Goal: Information Seeking & Learning: Understand process/instructions

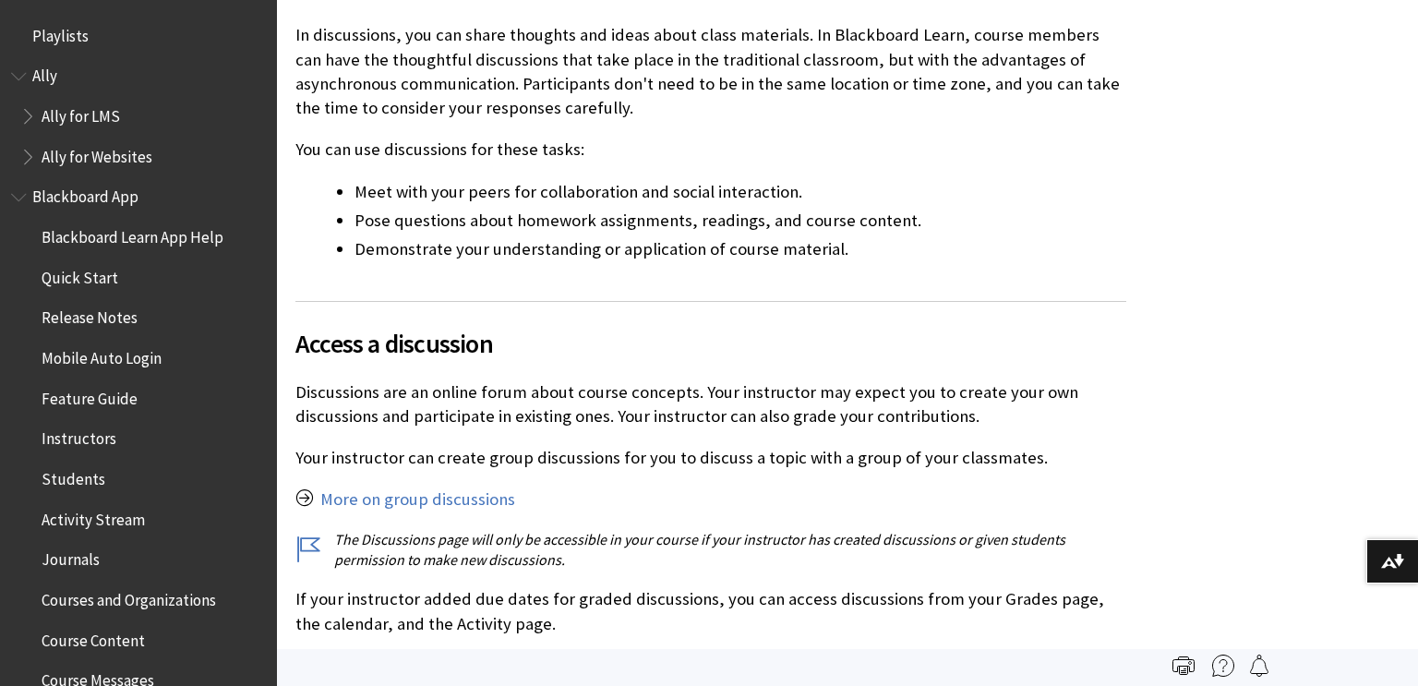
scroll to position [2516, 0]
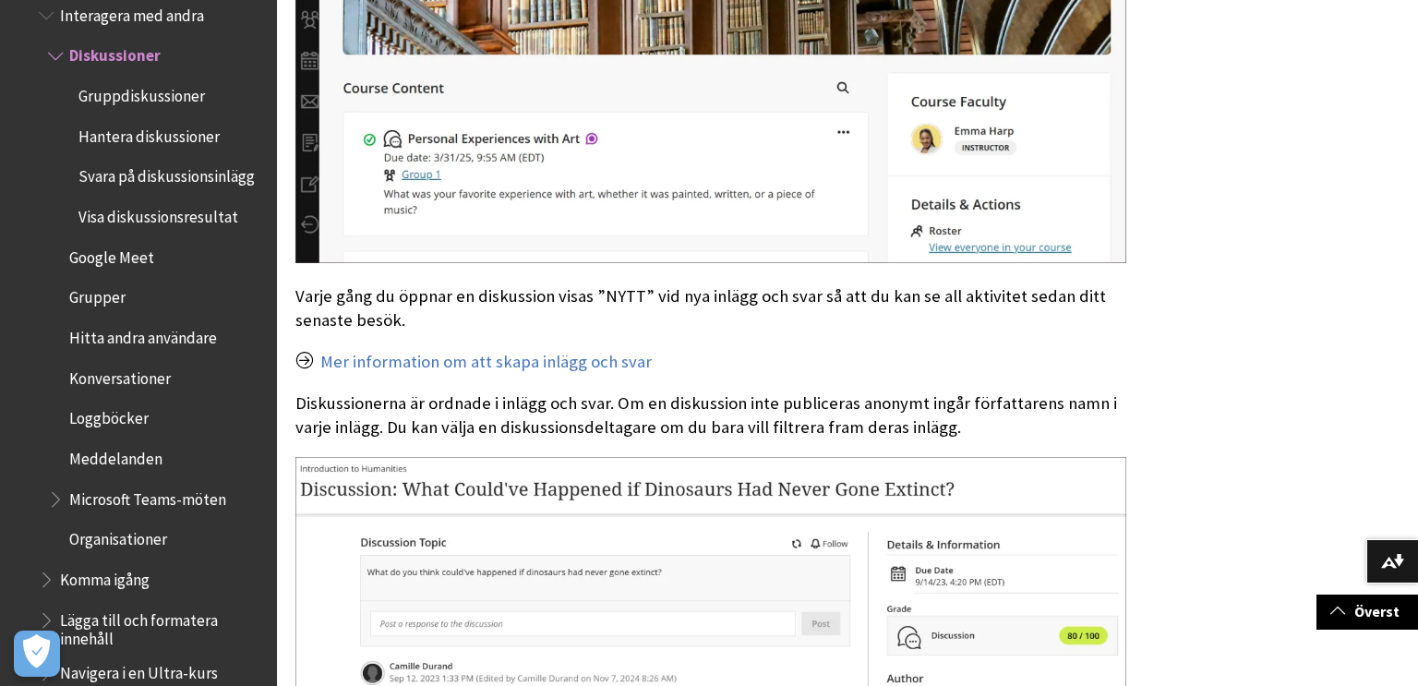
scroll to position [1595, 0]
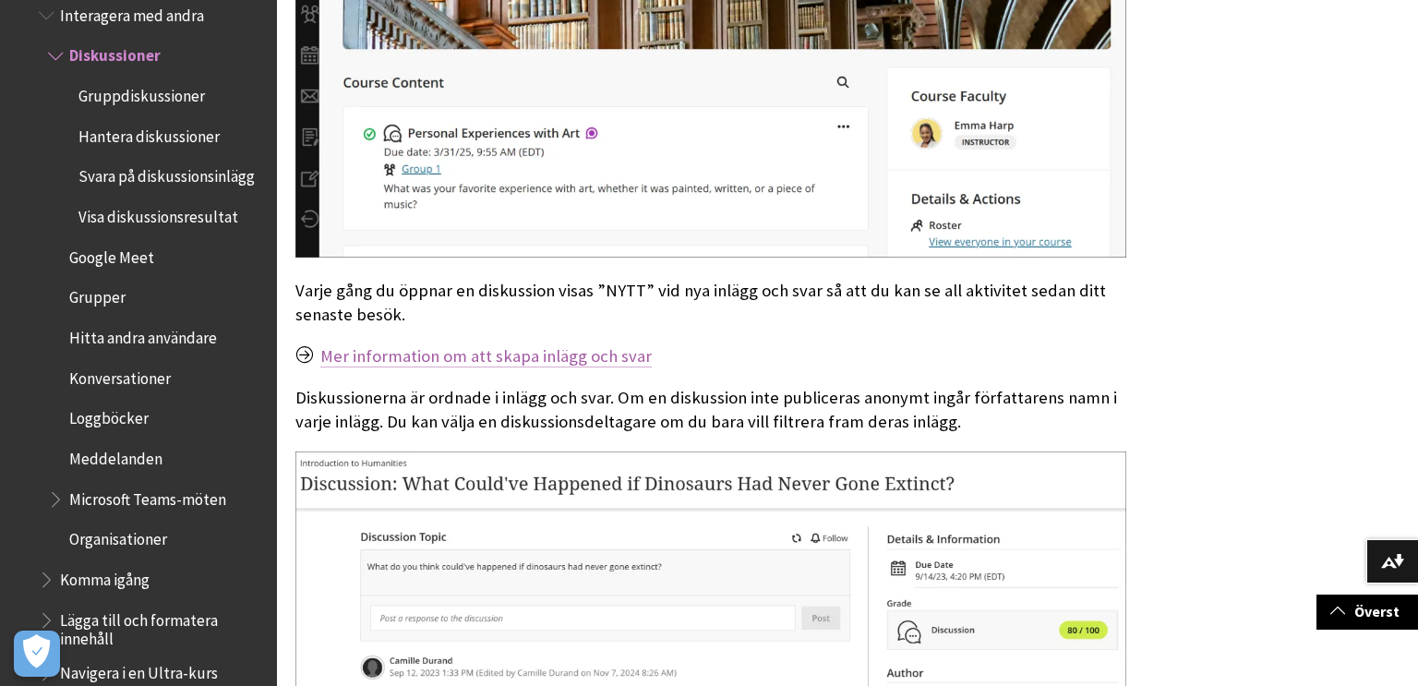
click at [583, 345] on link "Mer information om att skapa inlägg och svar" at bounding box center [485, 356] width 331 height 22
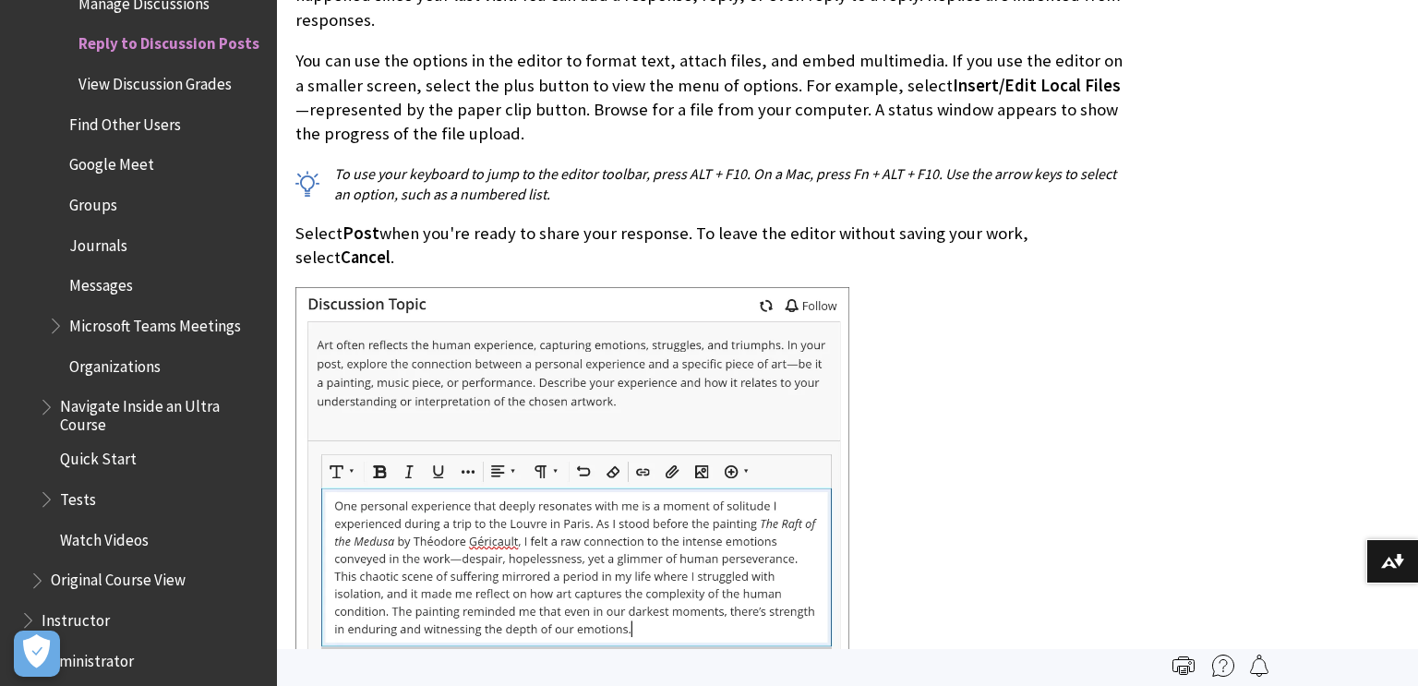
scroll to position [1366, 0]
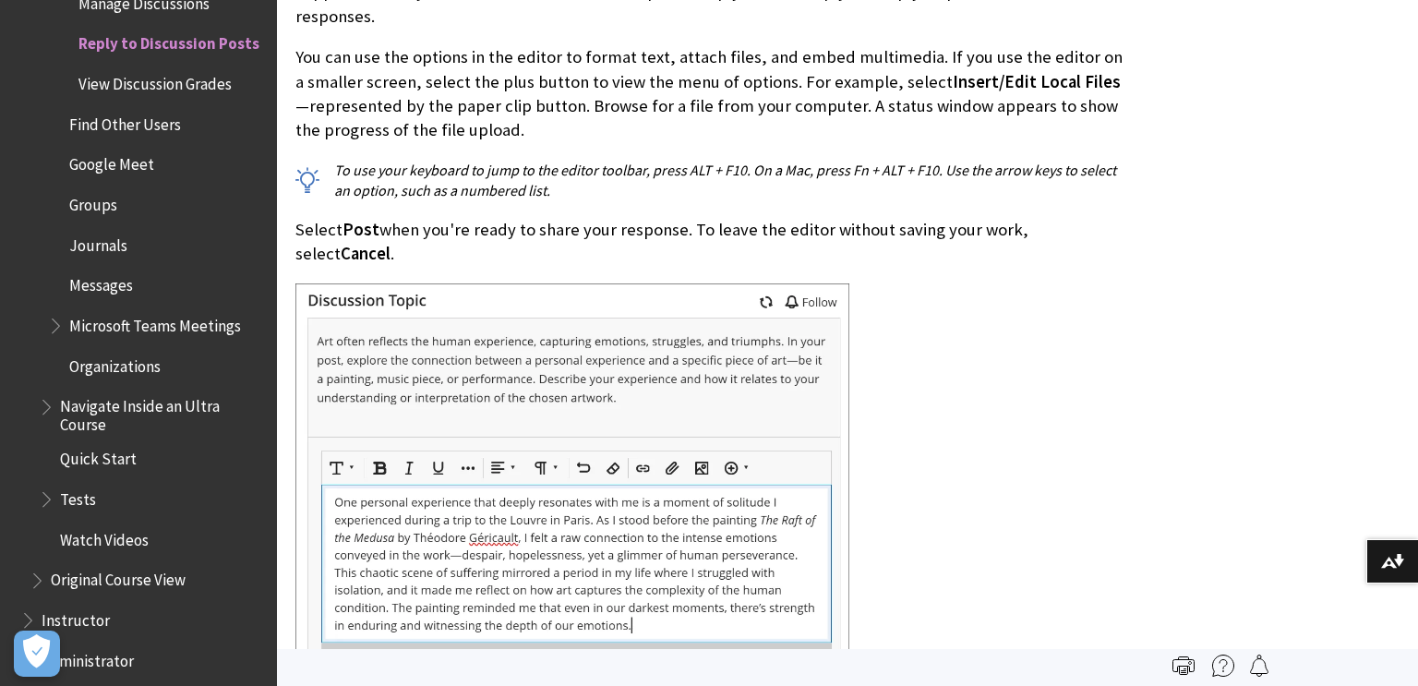
click at [583, 331] on img at bounding box center [572, 517] width 554 height 469
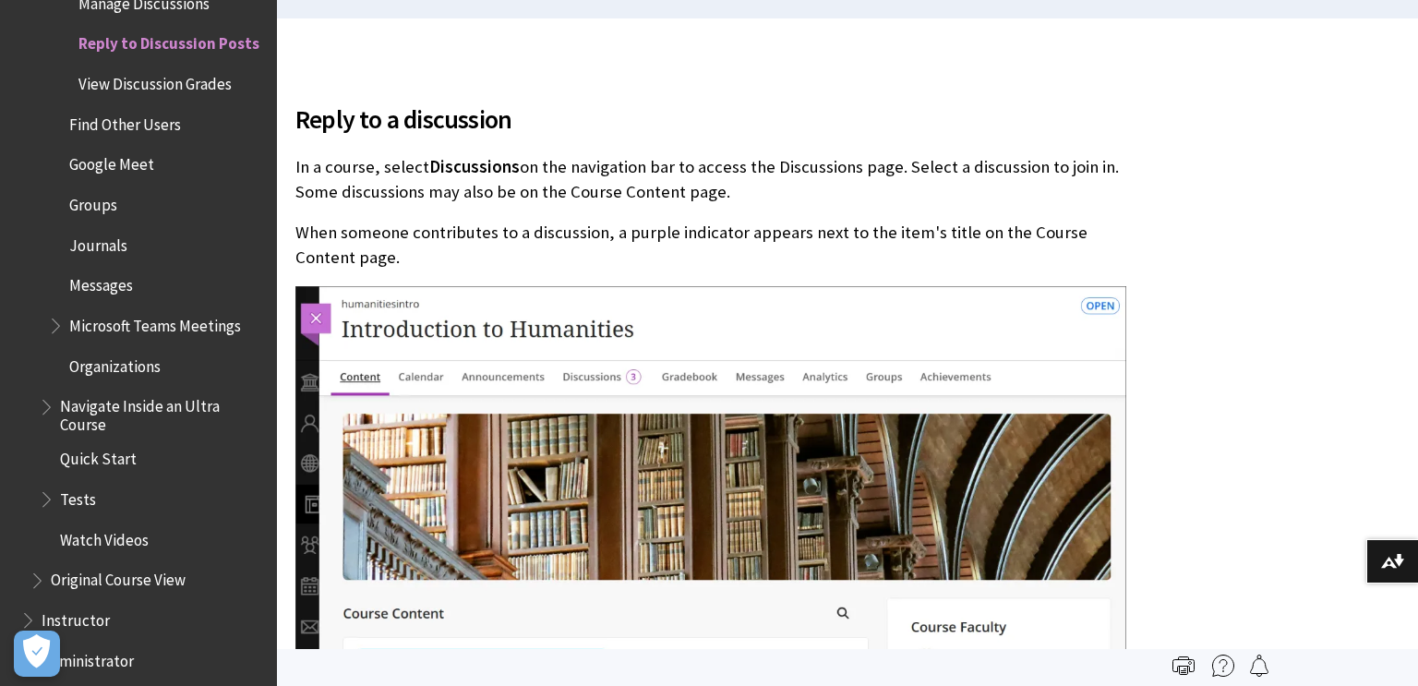
scroll to position [0, 0]
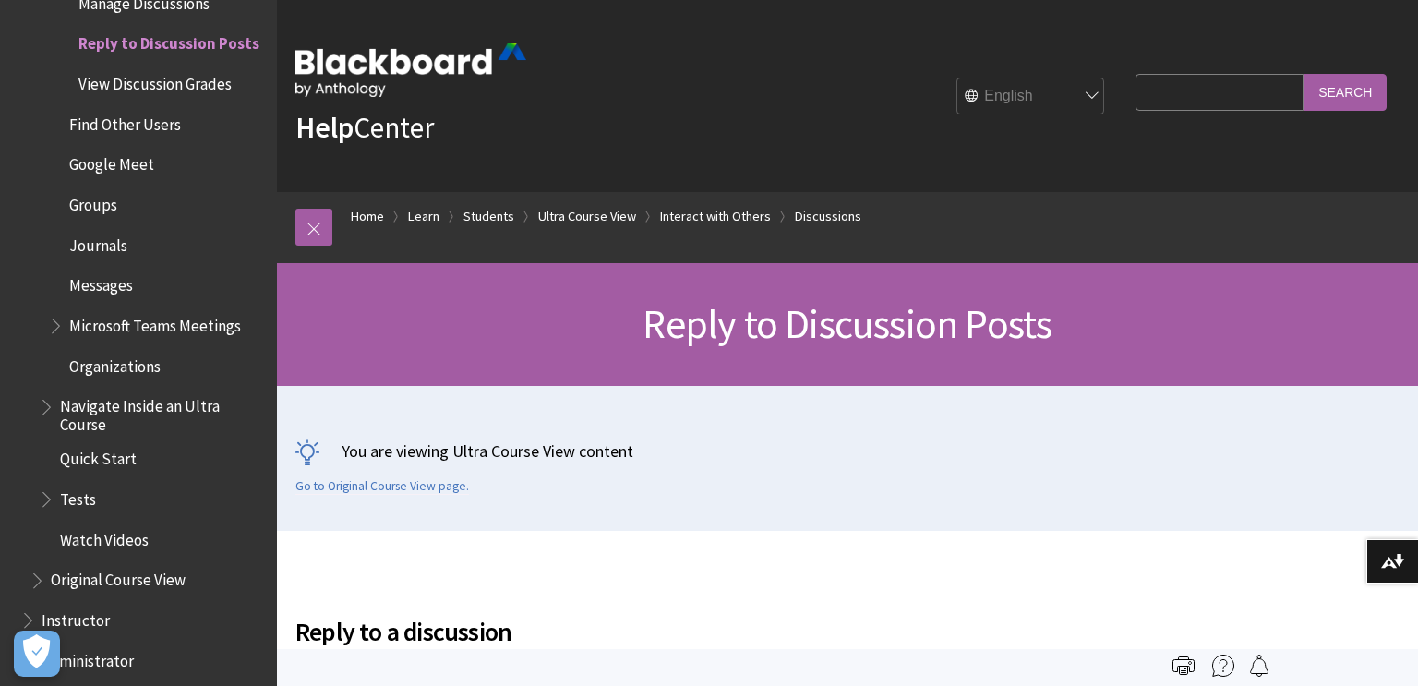
click at [957, 96] on select "English عربية Català Cymraeg Deutsch Español Suomi Français עברית Italiano 日本語 …" at bounding box center [1031, 96] width 148 height 37
select select "/sv-se/Learn/Student/Ultra/Interact/Discussions/Reply_to_Discussion_Posts"
click at [957, 78] on select "English عربية Català Cymraeg Deutsch Español Suomi Français עברית Italiano 日本語 …" at bounding box center [1031, 96] width 148 height 37
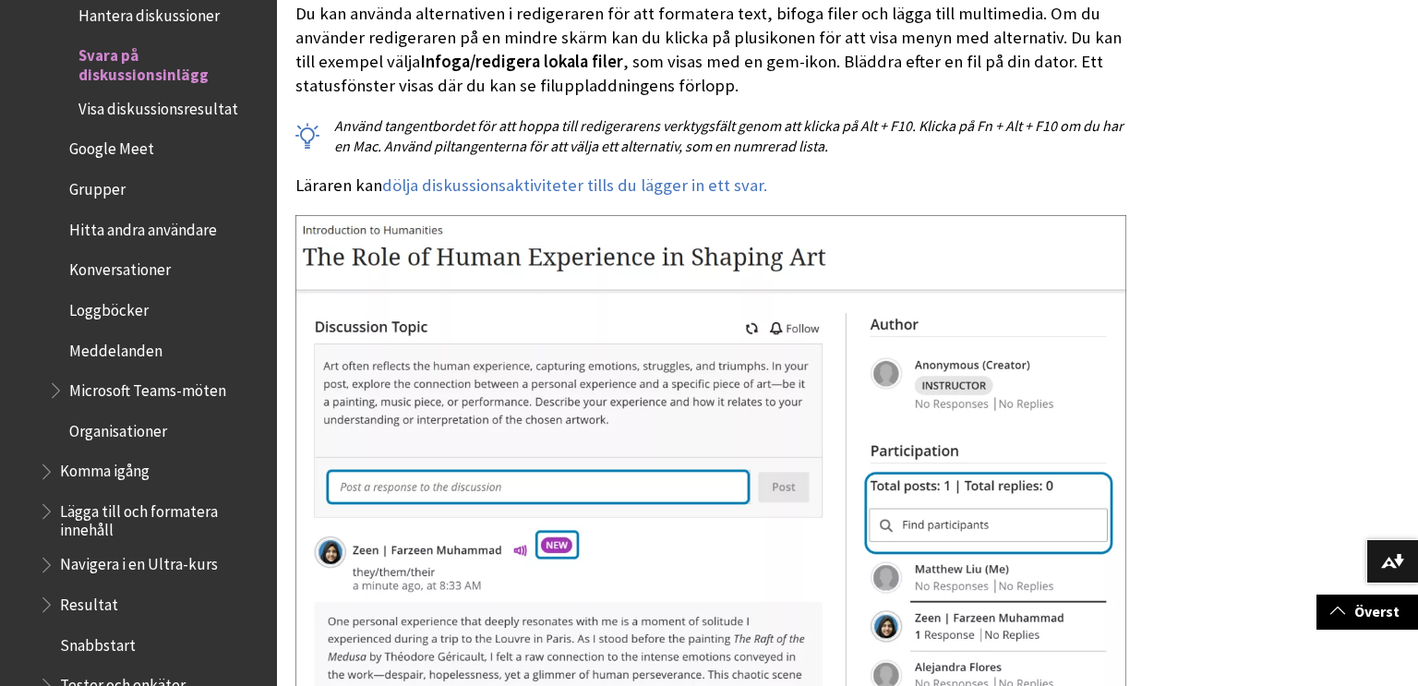
scroll to position [1294, 0]
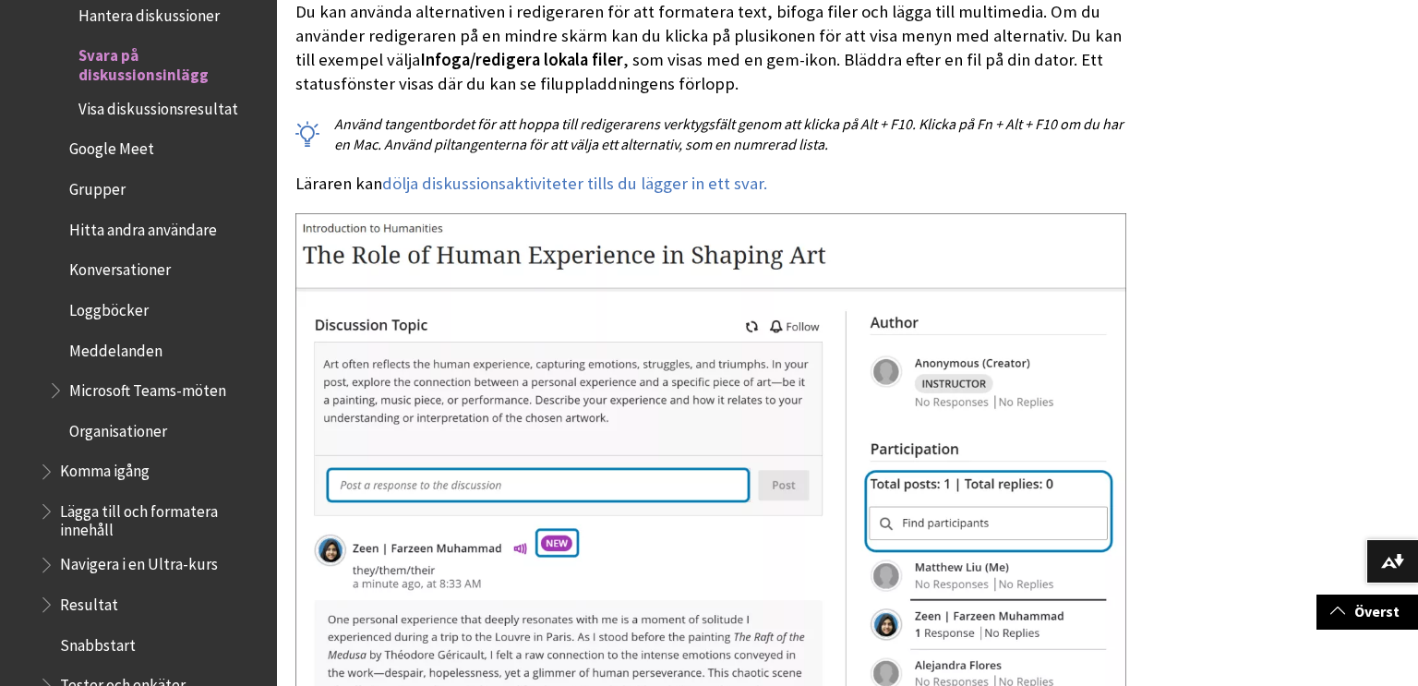
click at [968, 538] on img at bounding box center [710, 521] width 831 height 616
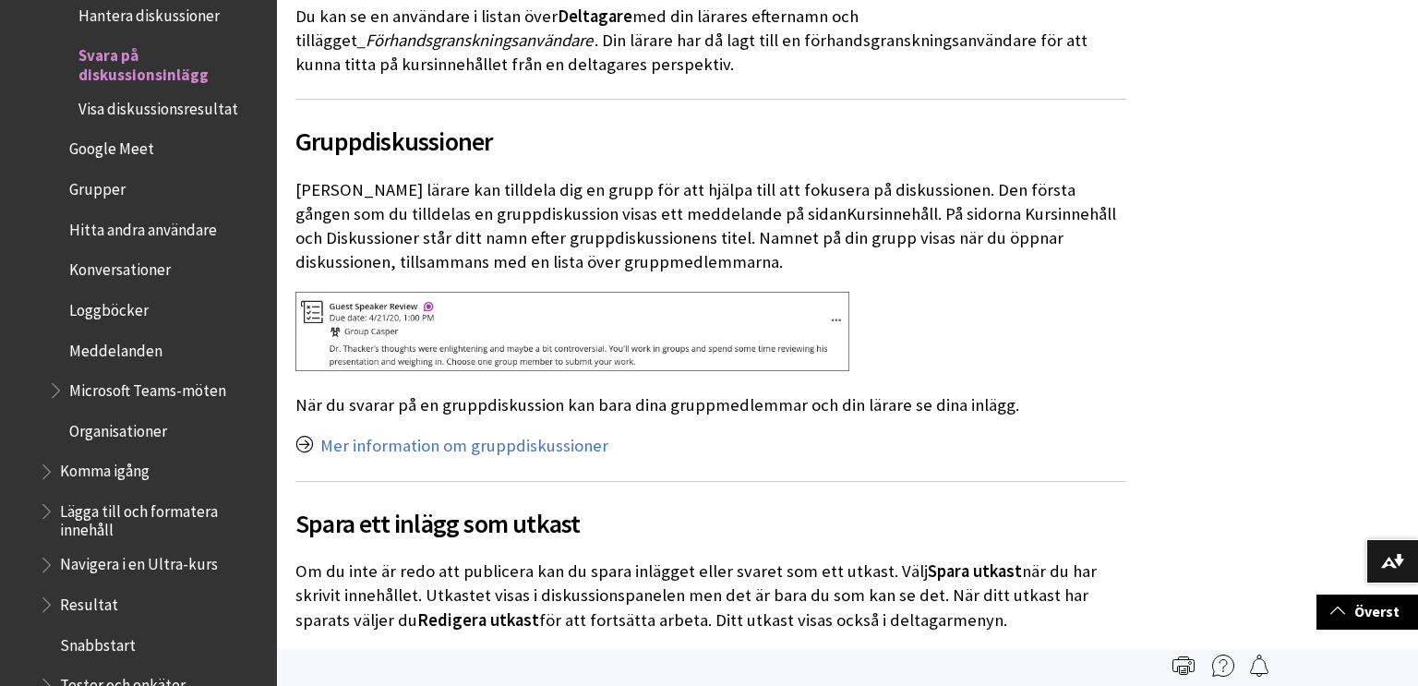
scroll to position [3533, 0]
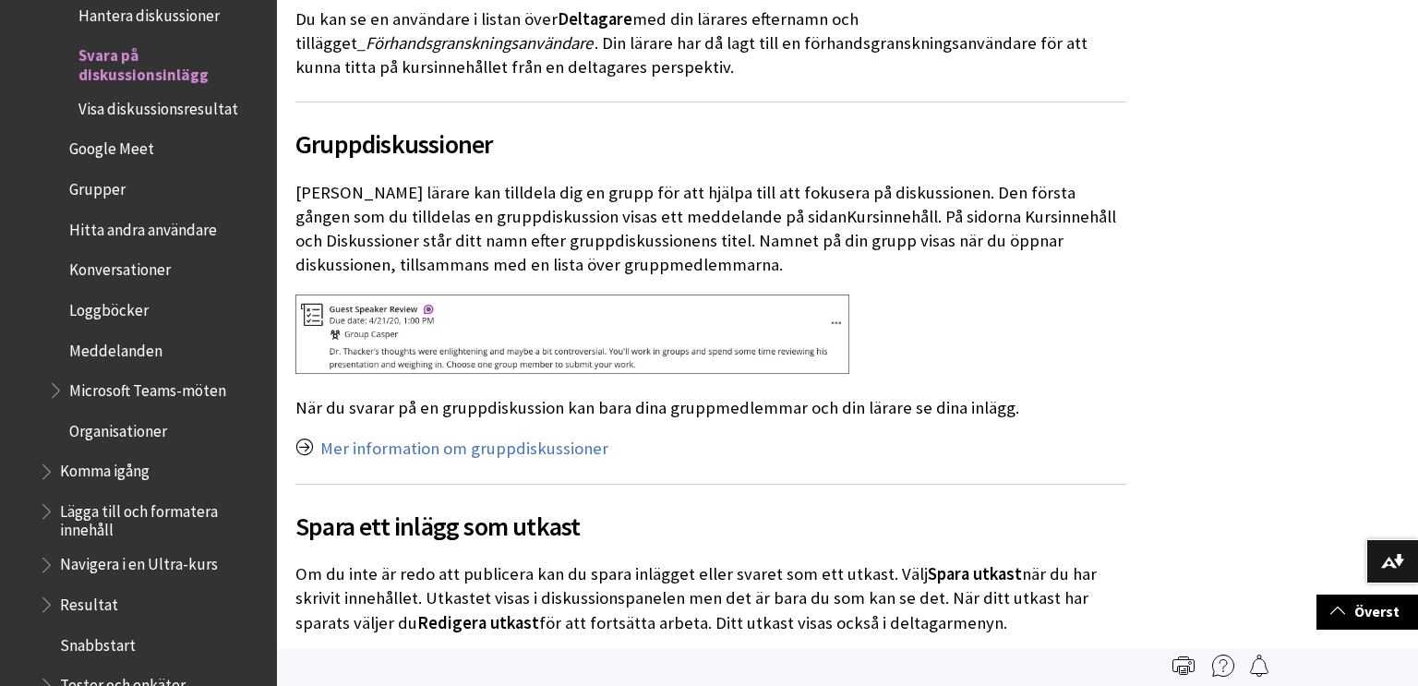
click at [949, 487] on h2 "Spara ett inlägg som utkast" at bounding box center [710, 515] width 831 height 62
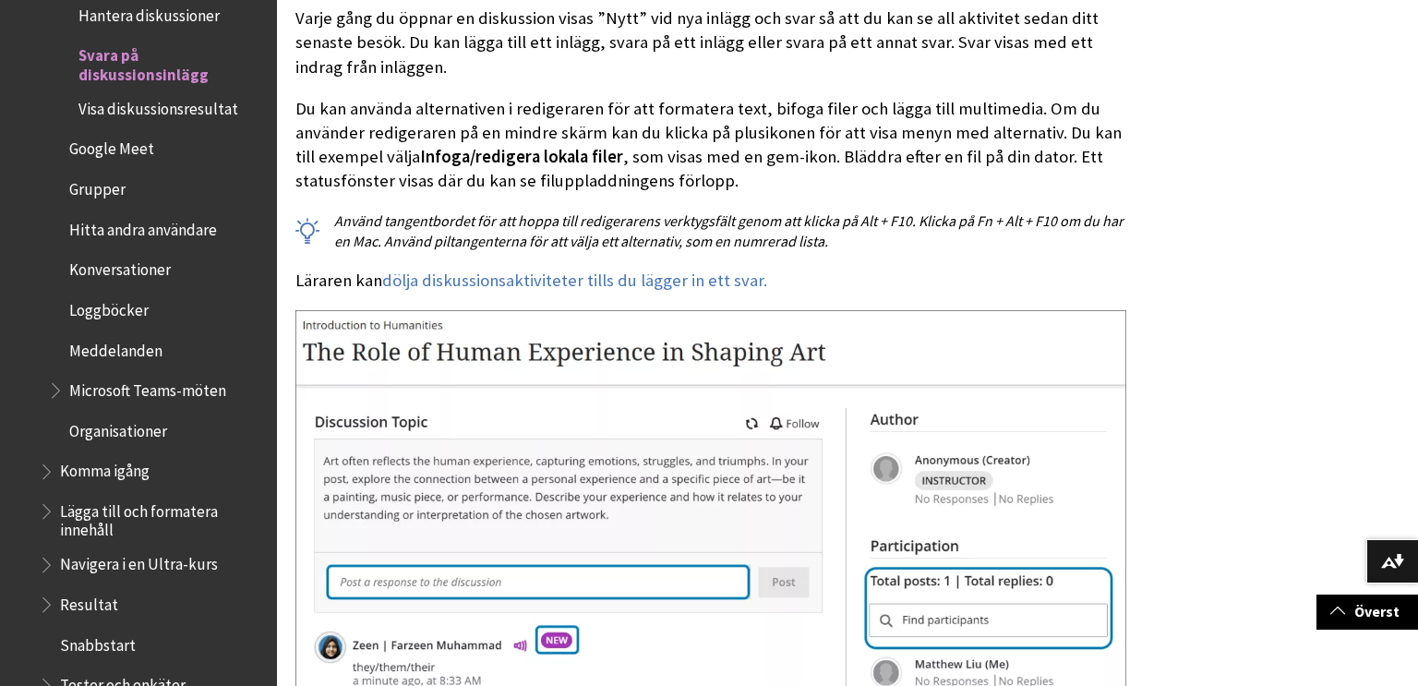
scroll to position [1206, 0]
